Goal: Task Accomplishment & Management: Manage account settings

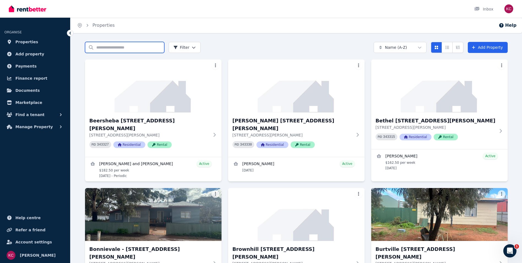
click at [116, 45] on input "Search properties" at bounding box center [124, 47] width 79 height 11
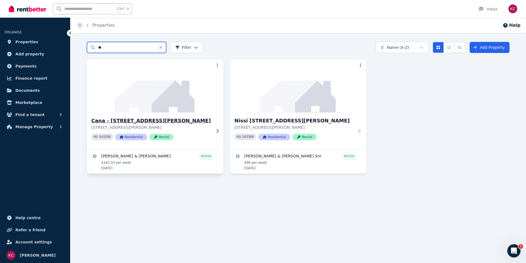
type input "**"
click at [124, 121] on h3 "Cana - [STREET_ADDRESS][PERSON_NAME]" at bounding box center [151, 121] width 120 height 8
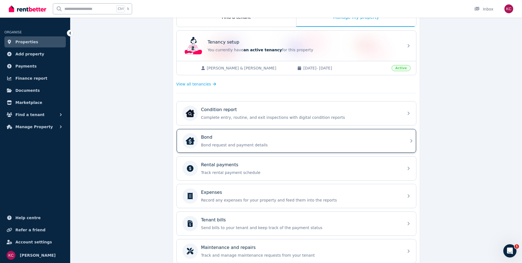
scroll to position [110, 0]
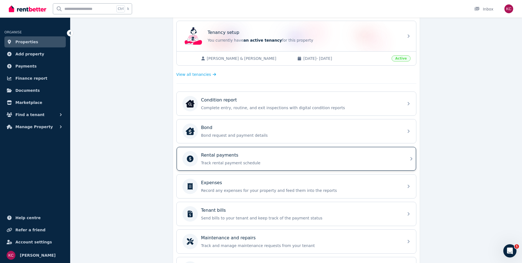
click at [236, 161] on p "Track rental payment schedule" at bounding box center [300, 163] width 199 height 6
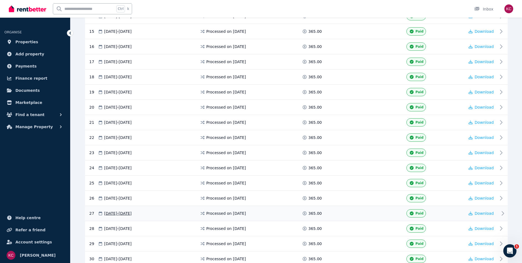
scroll to position [371, 0]
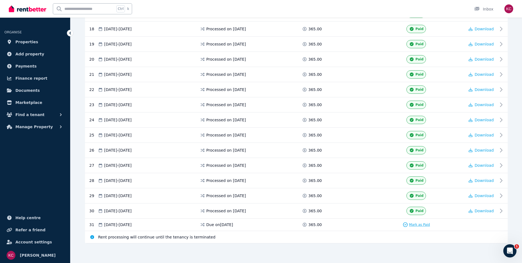
click at [423, 223] on span "Mark as Paid" at bounding box center [419, 224] width 21 height 4
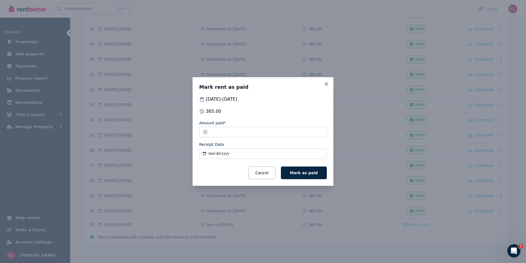
click at [206, 154] on input "Receipt Date" at bounding box center [263, 153] width 128 height 10
type input "**********"
click at [300, 171] on span "Mark as paid" at bounding box center [304, 172] width 28 height 4
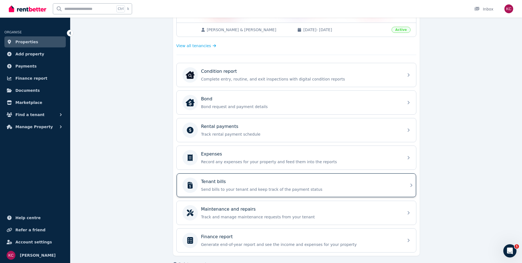
scroll to position [139, 0]
click at [316, 189] on p "Send bills to your tenant and keep track of the payment status" at bounding box center [300, 189] width 199 height 6
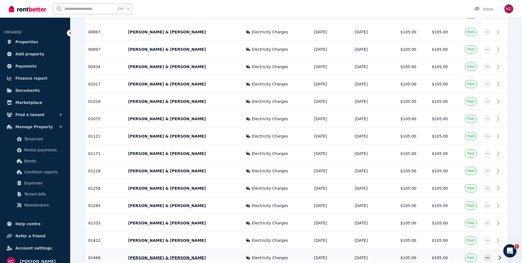
scroll to position [404, 0]
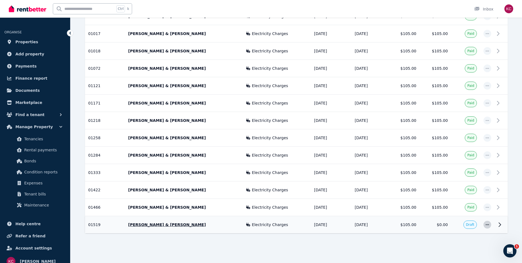
click at [485, 223] on icon "button" at bounding box center [487, 224] width 4 height 4
click at [458, 238] on span "Mark as paid" at bounding box center [469, 239] width 35 height 7
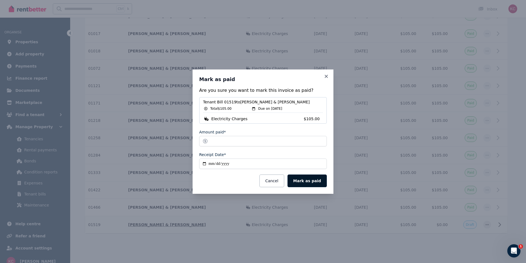
click at [309, 178] on button "Mark as paid" at bounding box center [307, 180] width 39 height 13
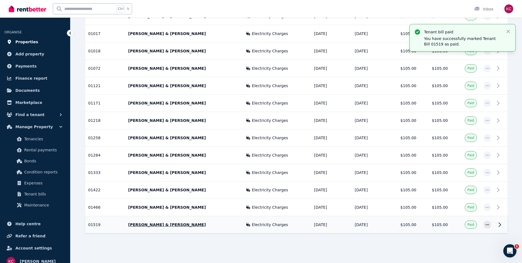
click at [33, 41] on span "Properties" at bounding box center [26, 42] width 23 height 7
